Goal: Transaction & Acquisition: Purchase product/service

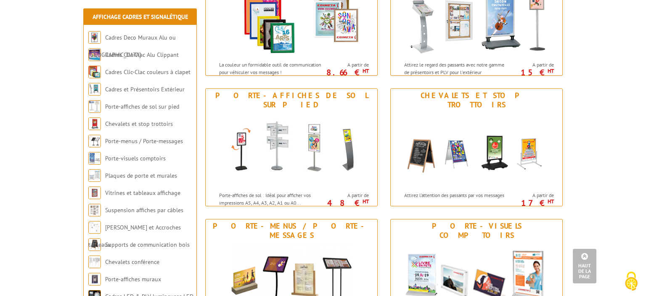
scroll to position [333, 0]
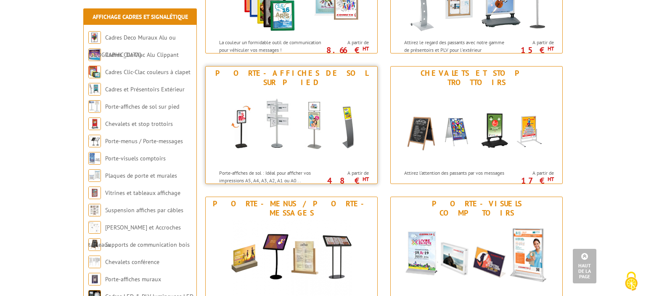
click at [306, 169] on p "Porte-affiches de sol : Idéal pour afficher vos impressions A5, A4, A3, A2, A1 …" at bounding box center [271, 176] width 104 height 14
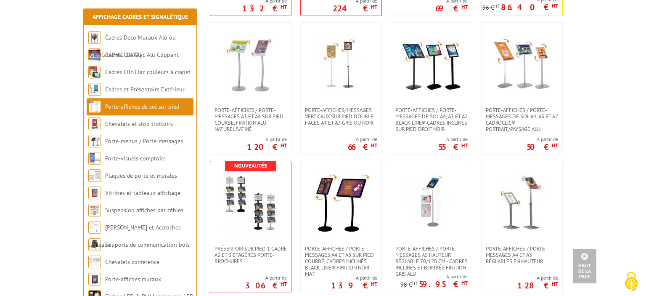
scroll to position [864, 0]
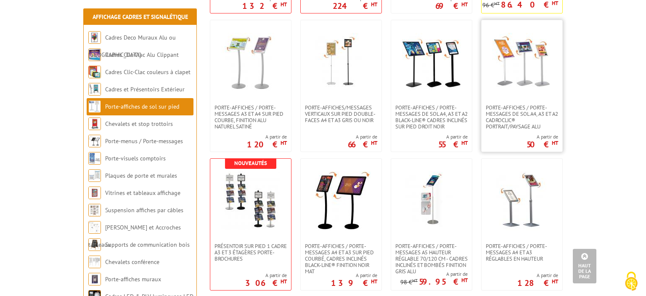
click at [535, 83] on img at bounding box center [522, 62] width 59 height 59
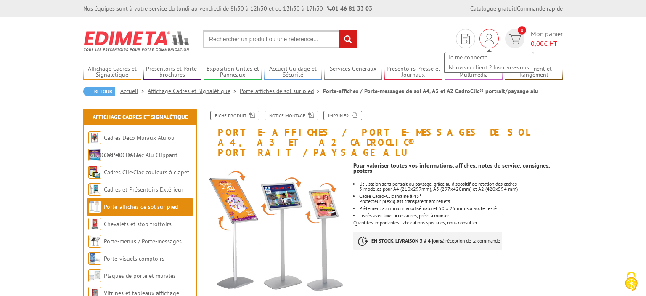
click at [484, 31] on div "Je me connecte Nouveau client ? Inscrivez-vous" at bounding box center [489, 38] width 19 height 19
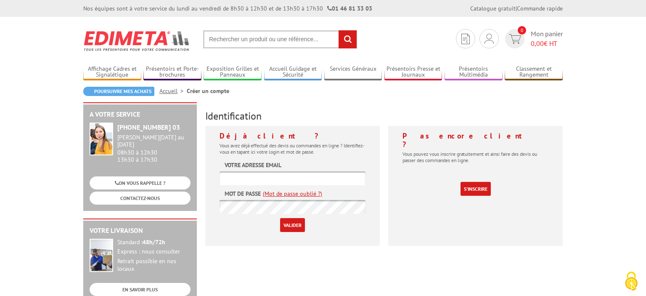
click at [252, 182] on input "text" at bounding box center [293, 178] width 146 height 14
type input "thierry.pericat@univ-tours.fr"
click at [298, 224] on input "Valider" at bounding box center [292, 225] width 25 height 14
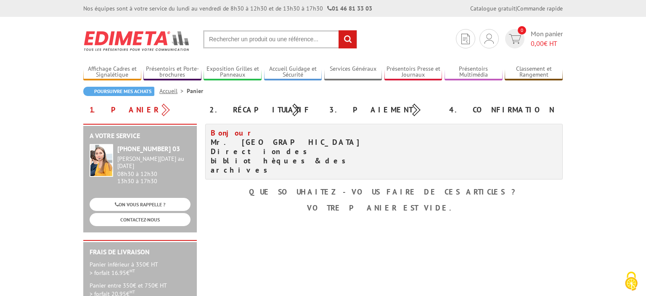
click at [224, 40] on input "text" at bounding box center [280, 39] width 154 height 18
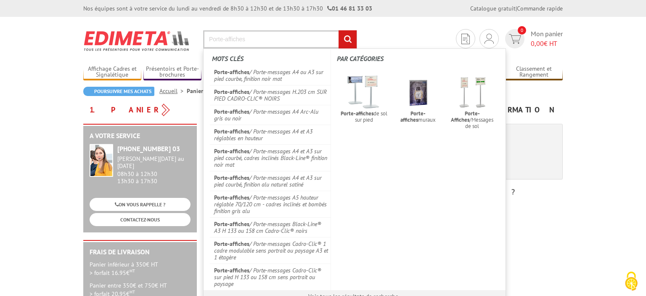
type input "Porte-affiches"
click at [352, 42] on input "rechercher" at bounding box center [348, 39] width 18 height 18
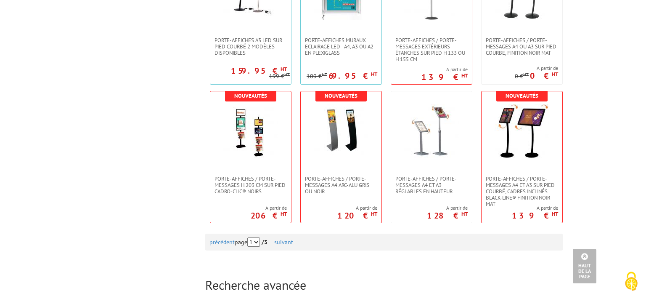
scroll to position [778, 0]
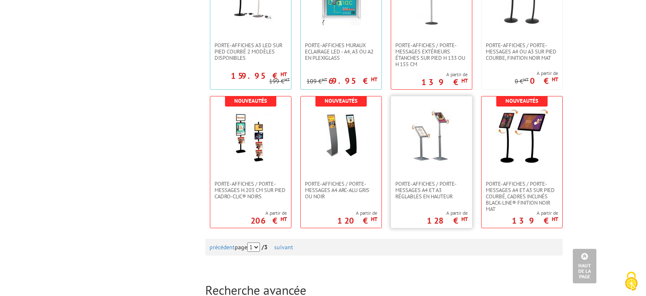
click at [442, 176] on link at bounding box center [431, 138] width 81 height 84
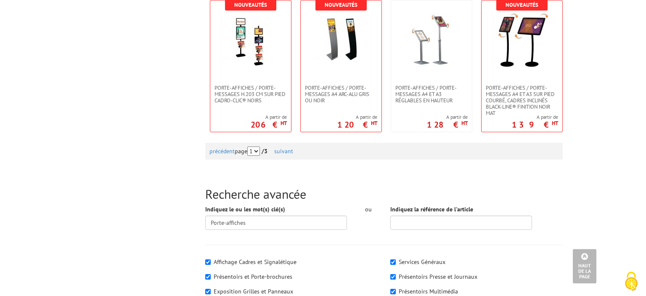
scroll to position [877, 0]
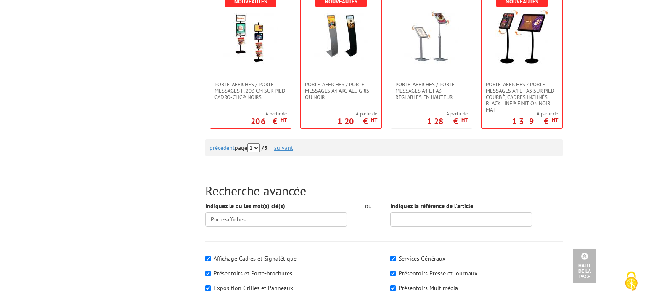
click at [293, 151] on link "suivant" at bounding box center [283, 148] width 19 height 8
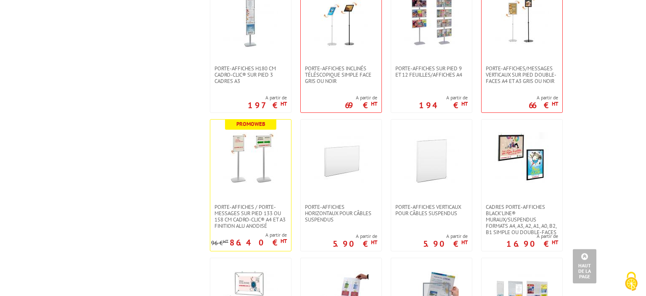
scroll to position [621, 0]
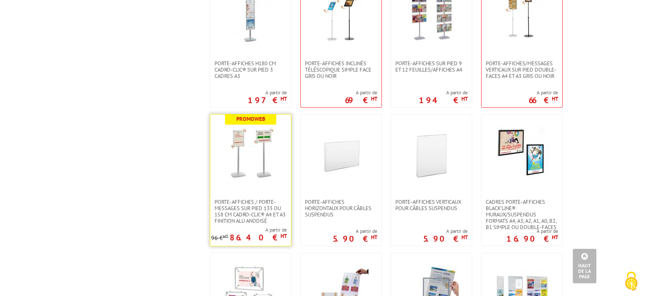
click at [269, 193] on link at bounding box center [250, 156] width 81 height 84
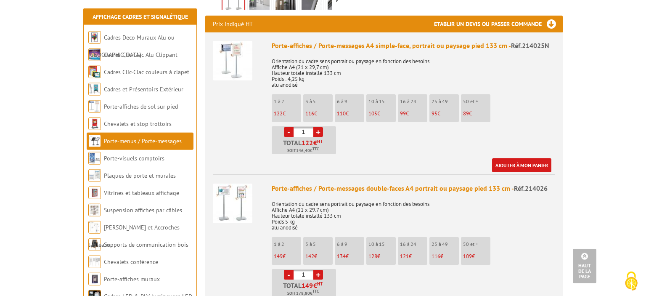
scroll to position [320, 0]
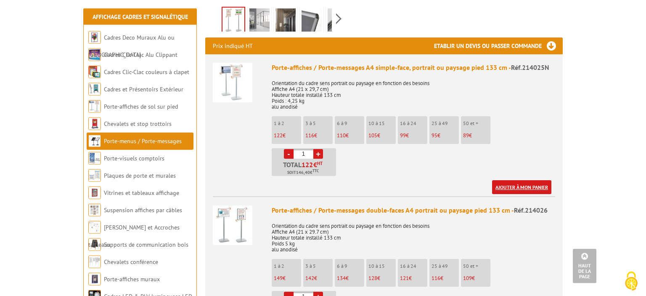
click at [529, 180] on link "Ajouter à mon panier" at bounding box center [521, 187] width 59 height 14
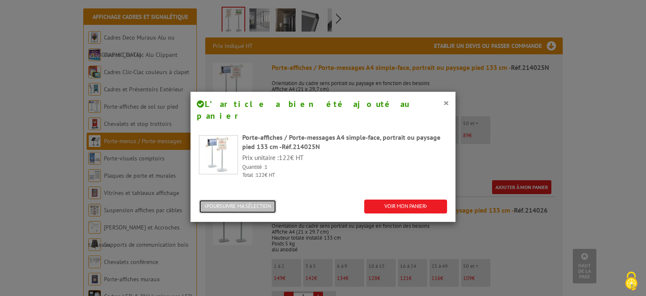
click at [263, 199] on button "POURSUIVRE MA SÉLECTION" at bounding box center [237, 206] width 77 height 14
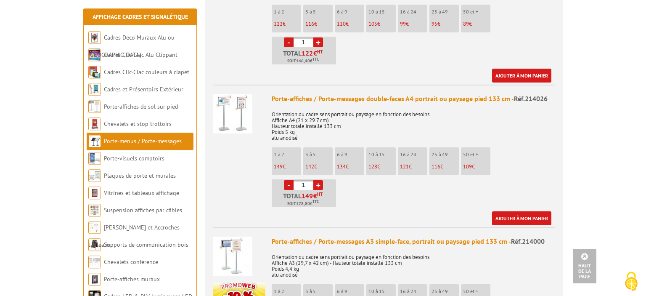
scroll to position [434, 0]
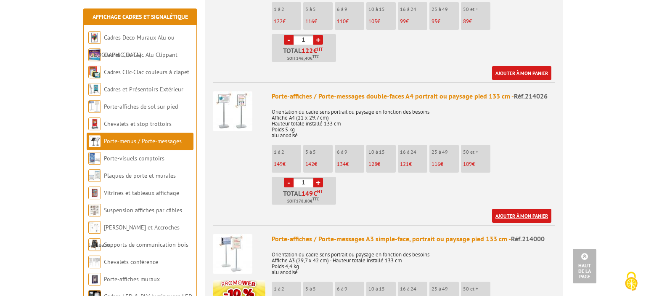
click at [521, 209] on link "Ajouter à mon panier" at bounding box center [521, 216] width 59 height 14
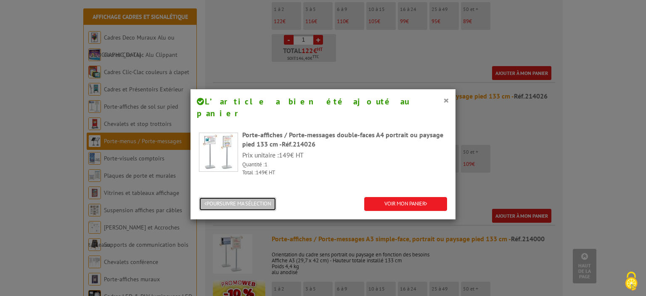
click at [257, 197] on button "POURSUIVRE MA SÉLECTION" at bounding box center [237, 204] width 77 height 14
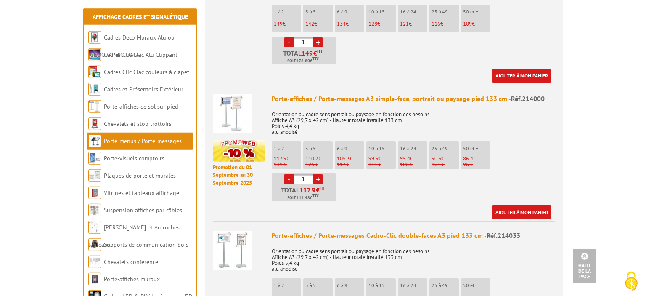
scroll to position [601, 0]
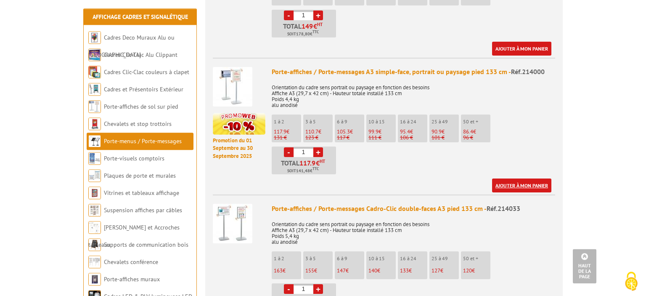
click at [530, 178] on link "Ajouter à mon panier" at bounding box center [521, 185] width 59 height 14
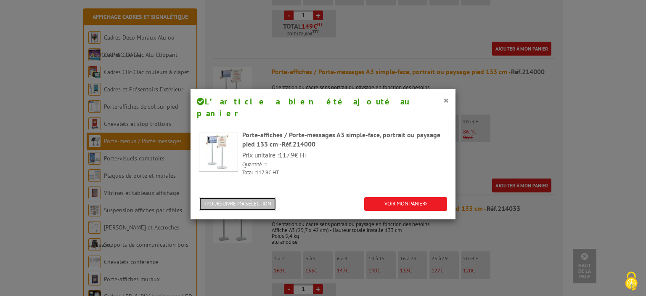
click at [266, 197] on button "POURSUIVRE MA SÉLECTION" at bounding box center [237, 204] width 77 height 14
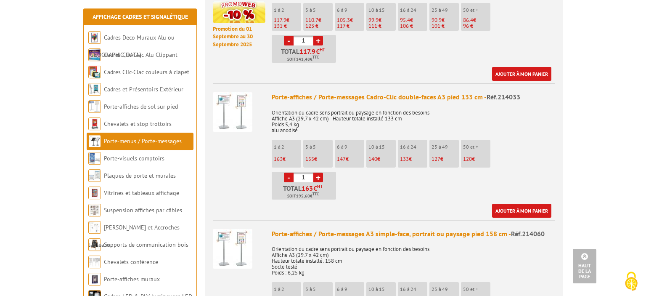
scroll to position [720, 0]
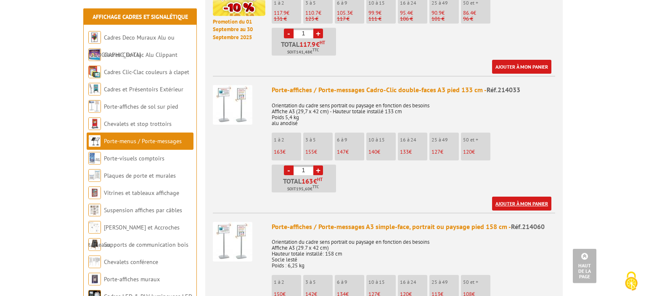
click at [535, 197] on link "Ajouter à mon panier" at bounding box center [521, 204] width 59 height 14
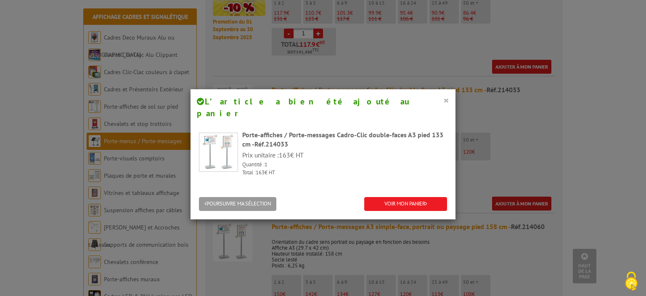
click at [447, 100] on button "×" at bounding box center [447, 100] width 6 height 11
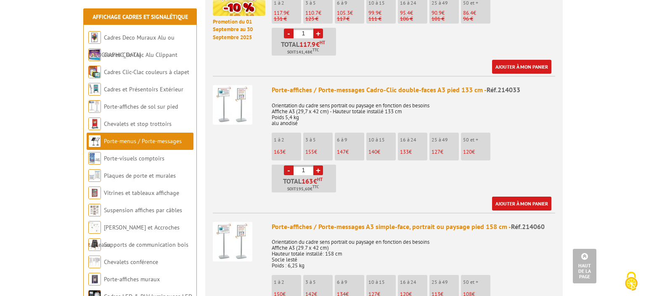
drag, startPoint x: 644, startPoint y: 110, endPoint x: 643, endPoint y: 131, distance: 21.1
drag, startPoint x: 643, startPoint y: 131, endPoint x: 643, endPoint y: 142, distance: 11.0
drag, startPoint x: 643, startPoint y: 142, endPoint x: 643, endPoint y: 149, distance: 7.2
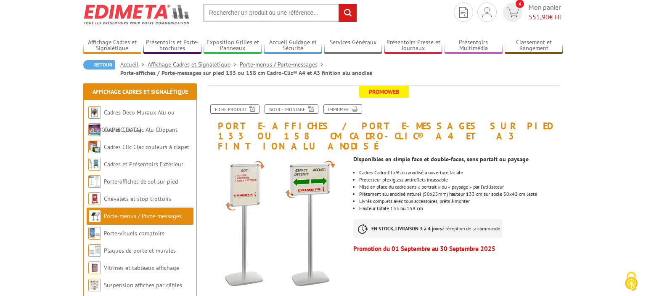
scroll to position [0, 0]
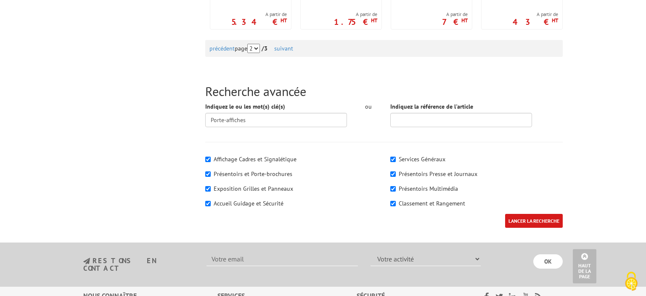
scroll to position [980, 0]
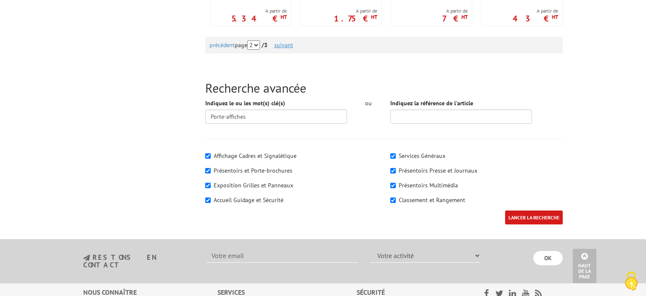
click at [293, 42] on link "suivant" at bounding box center [283, 45] width 19 height 8
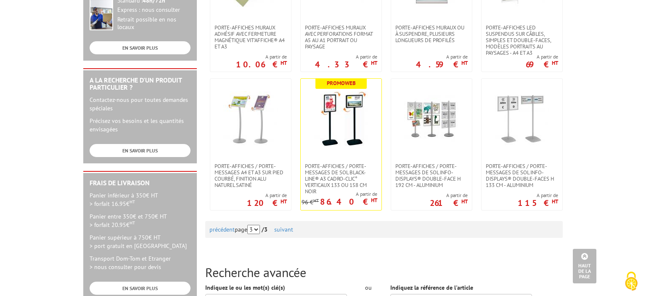
scroll to position [242, 0]
drag, startPoint x: 245, startPoint y: 228, endPoint x: 213, endPoint y: 223, distance: 32.4
click at [213, 223] on div "précédent page 1 2 3 / 3 suivant" at bounding box center [384, 228] width 349 height 17
click at [253, 147] on link at bounding box center [250, 120] width 81 height 84
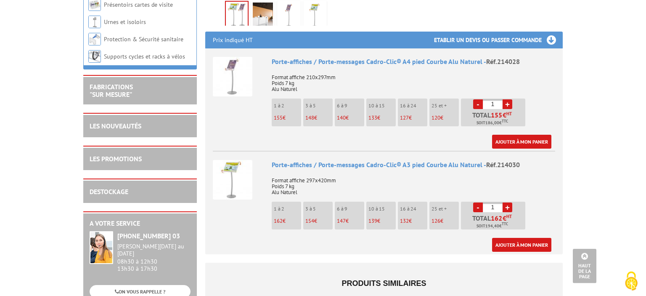
scroll to position [271, 0]
